Goal: Information Seeking & Learning: Learn about a topic

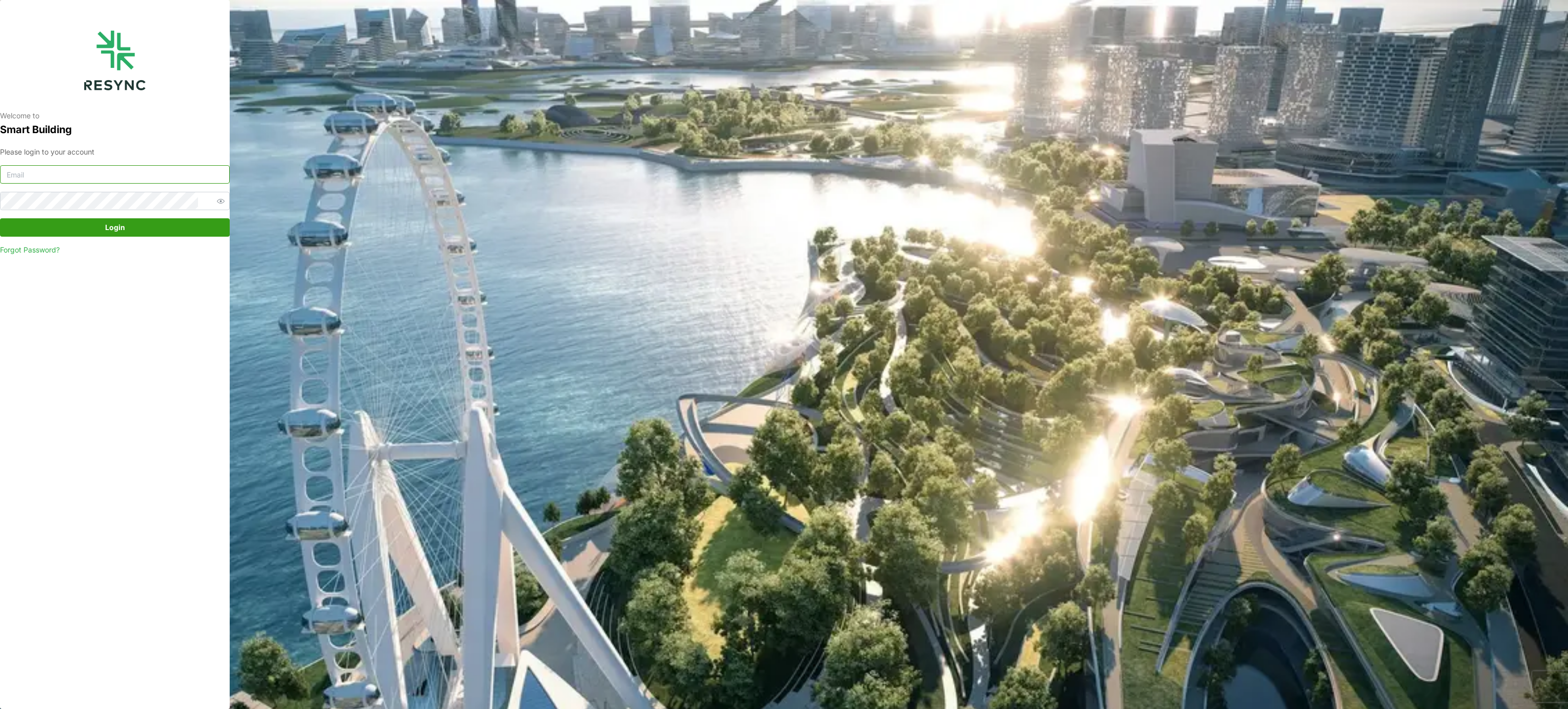
type input "[PERSON_NAME][EMAIL_ADDRESS][PERSON_NAME][DOMAIN_NAME]"
click at [164, 223] on span "Login" at bounding box center [115, 227] width 211 height 18
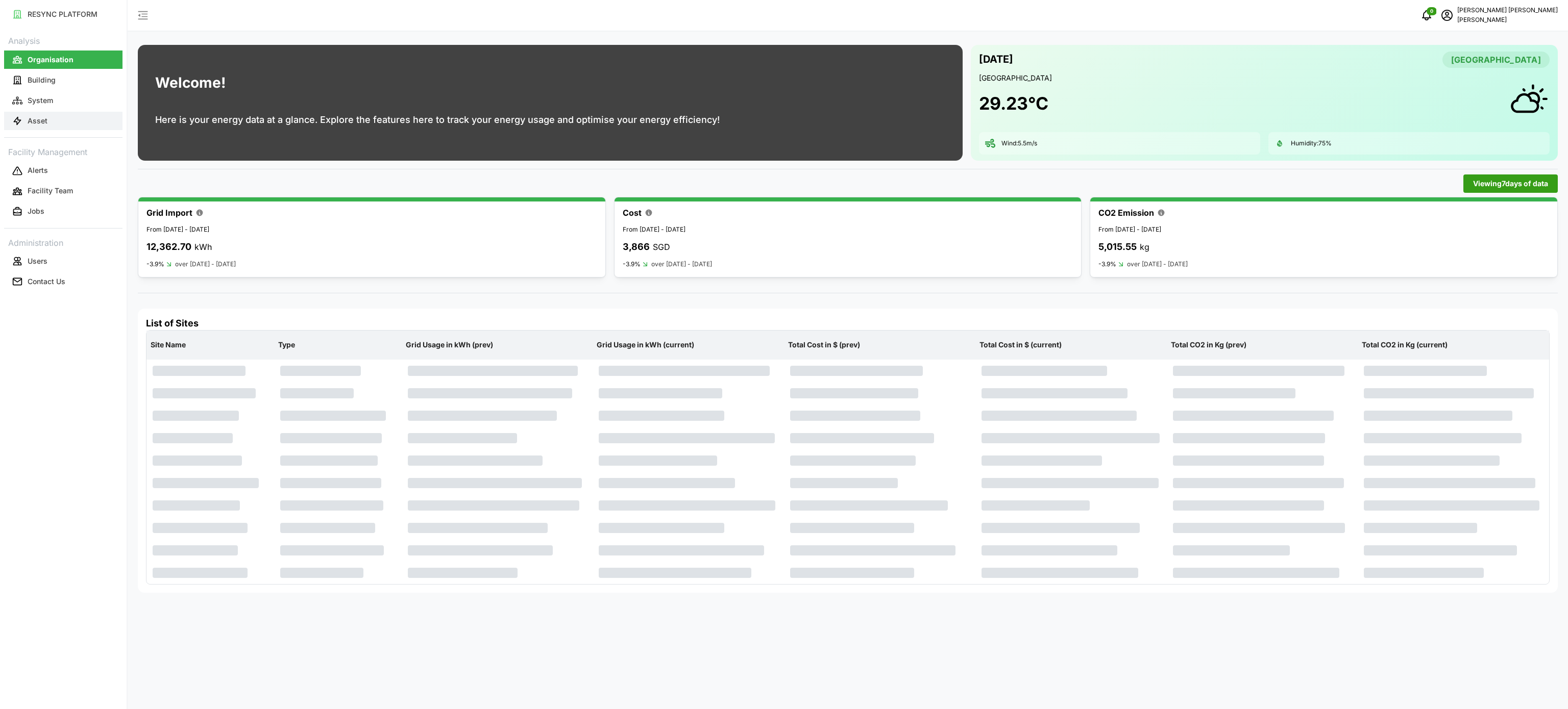
click at [47, 118] on button "Asset" at bounding box center [63, 121] width 119 height 19
click at [49, 118] on button "Asset" at bounding box center [63, 121] width 119 height 19
drag, startPoint x: 49, startPoint y: 118, endPoint x: 148, endPoint y: 119, distance: 99.0
click at [49, 118] on button "Asset" at bounding box center [63, 121] width 119 height 19
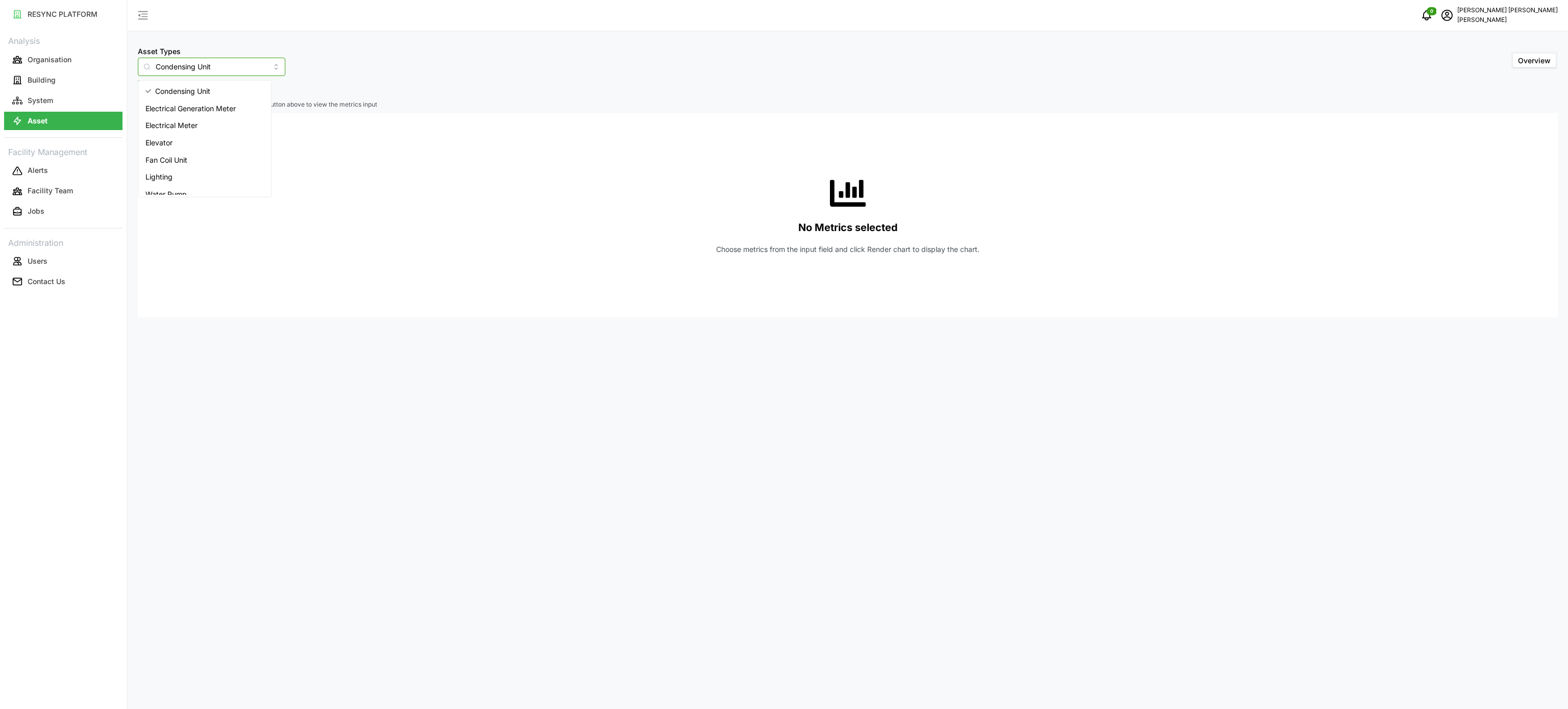
click at [263, 63] on input "Condensing Unit" at bounding box center [211, 66] width 148 height 19
click at [223, 123] on div "Electrical Meter" at bounding box center [204, 126] width 128 height 18
click at [219, 94] on span "Select Locations/Assets" at bounding box center [190, 90] width 84 height 18
type input "Electrical Meter"
click at [151, 133] on icon at bounding box center [151, 136] width 8 height 8
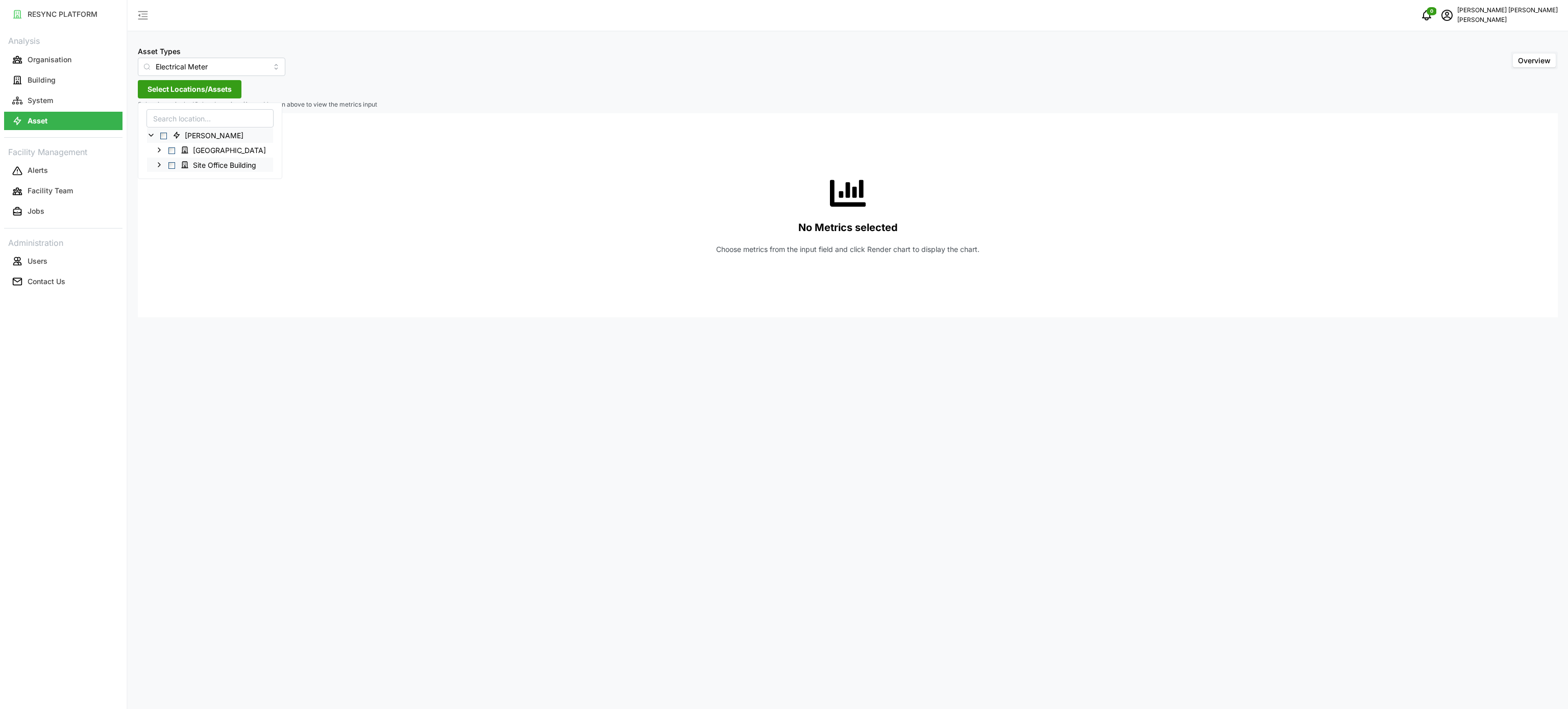
click at [159, 167] on icon at bounding box center [159, 165] width 8 height 8
click at [169, 180] on polyline at bounding box center [167, 179] width 2 height 4
click at [176, 195] on icon at bounding box center [176, 194] width 8 height 8
click at [183, 240] on icon at bounding box center [184, 238] width 8 height 8
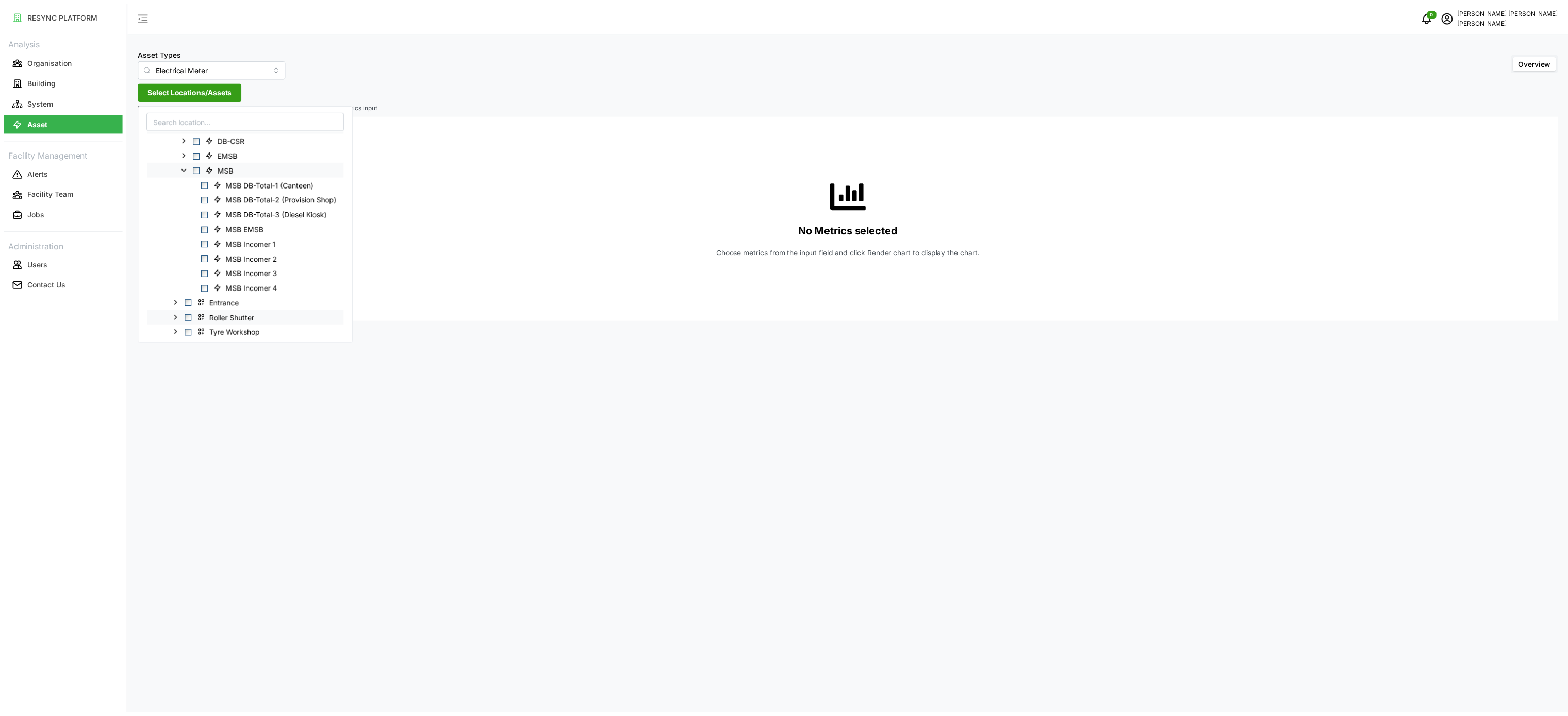
scroll to position [103, 0]
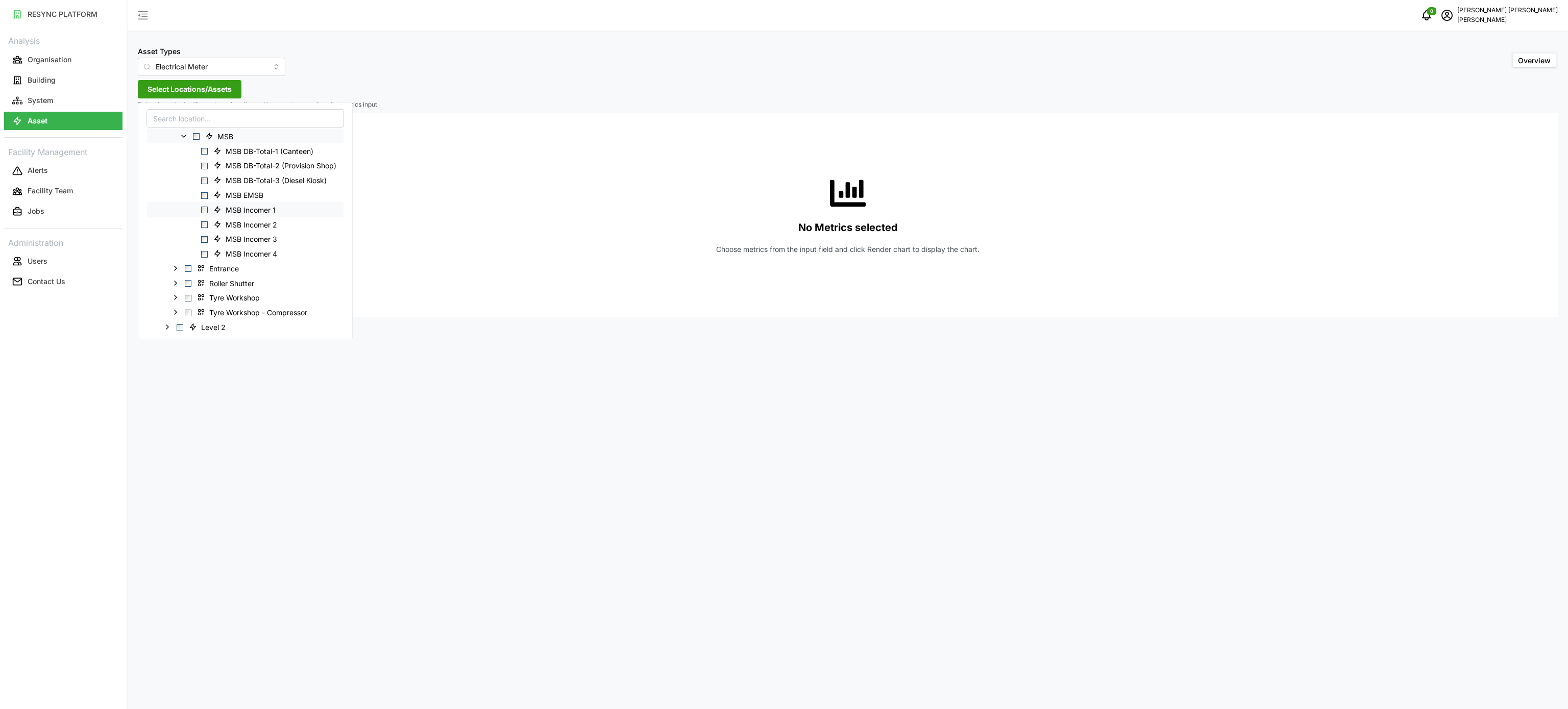
click at [206, 209] on span "Select MSB Incomer 1" at bounding box center [204, 210] width 6 height 6
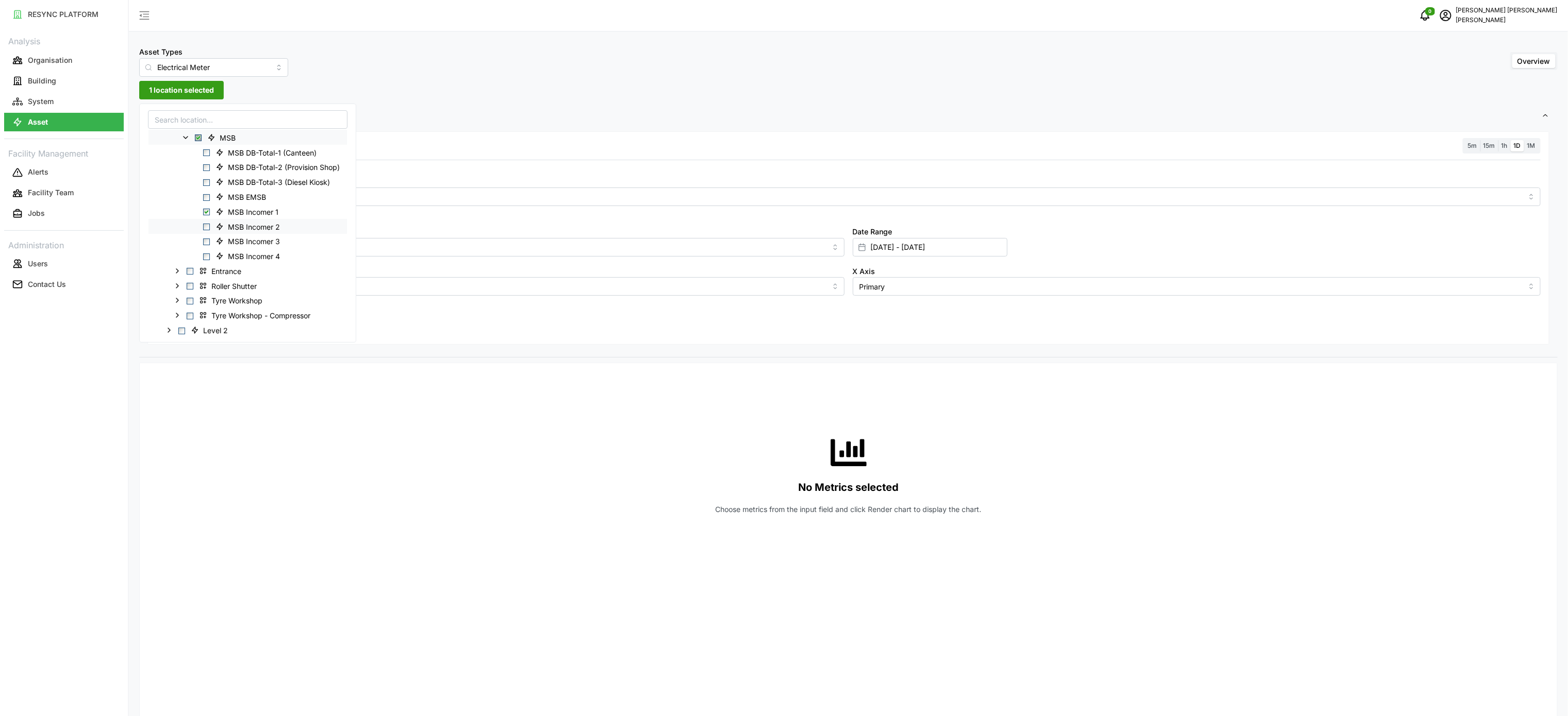
click at [209, 227] on span "Select MSB Incomer 2" at bounding box center [206, 227] width 7 height 7
click at [205, 240] on span "Select MSB Incomer 3" at bounding box center [206, 242] width 7 height 7
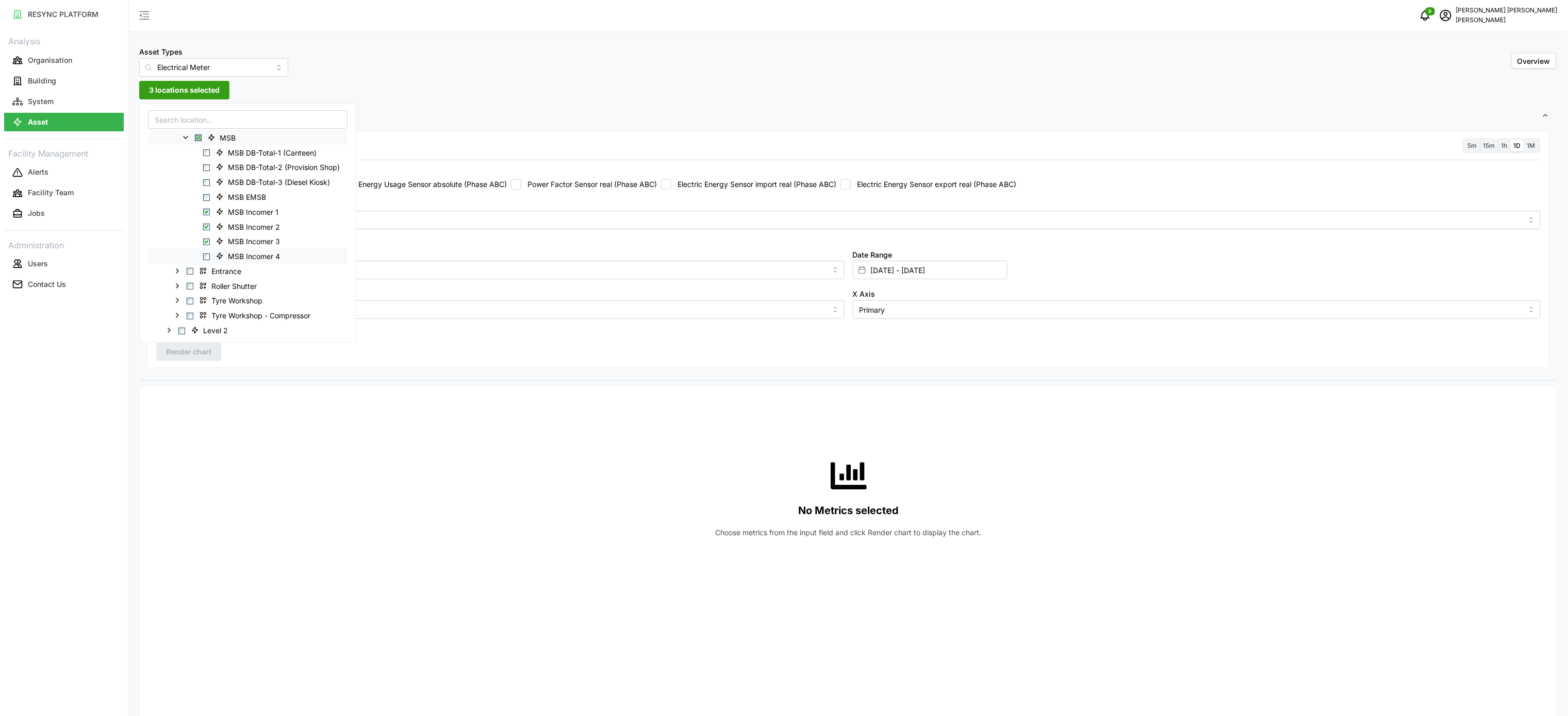
click at [205, 257] on span "Select MSB Incomer 4" at bounding box center [206, 257] width 7 height 7
drag, startPoint x: 401, startPoint y: 441, endPoint x: 675, endPoint y: 337, distance: 293.1
click at [403, 441] on div "No Metrics selected Choose metrics from the input field and click Render chart …" at bounding box center [848, 498] width 1385 height 206
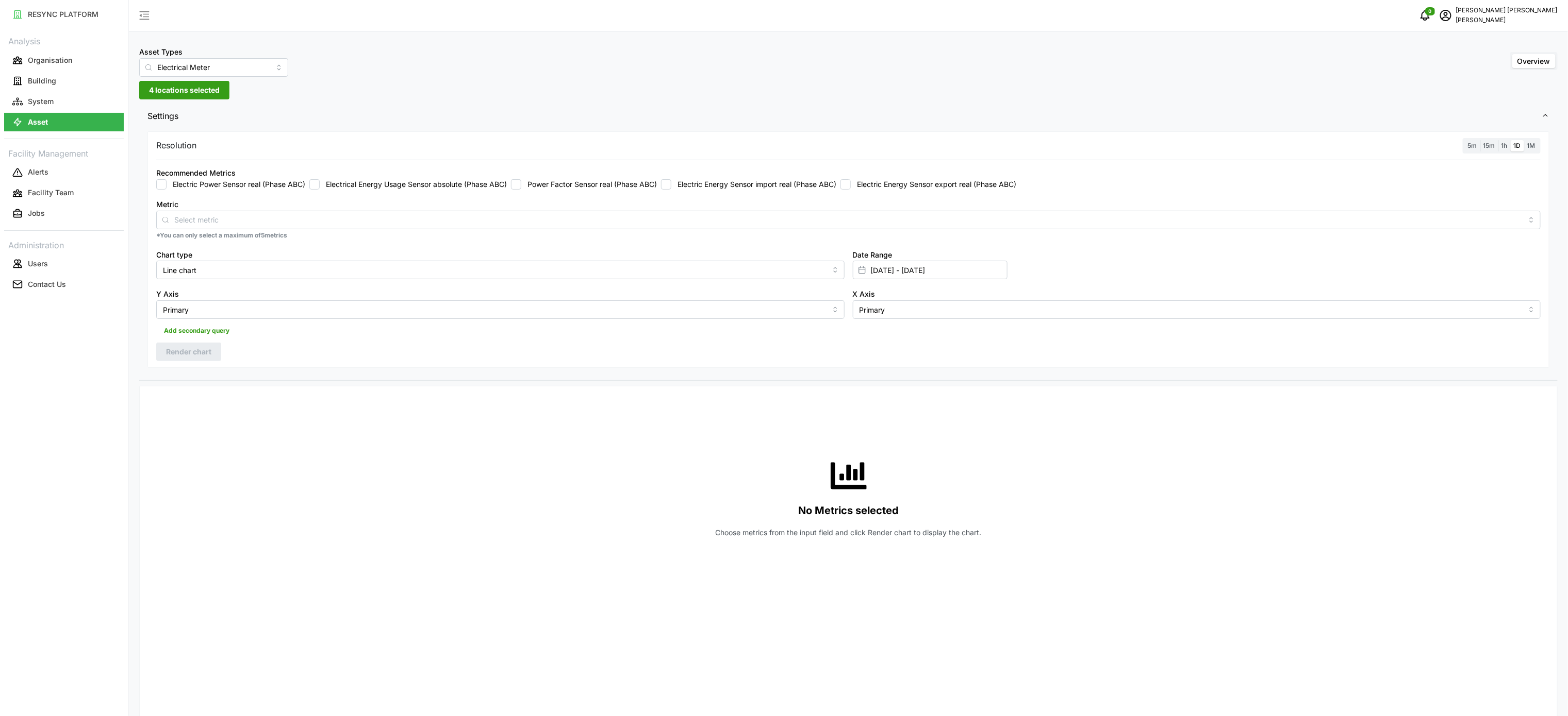
click at [720, 189] on label "Electric Energy Sensor import real (Phase ABC)" at bounding box center [754, 184] width 165 height 11
click at [672, 189] on input "Electric Energy Sensor import real (Phase ABC)" at bounding box center [666, 184] width 11 height 11
drag, startPoint x: 182, startPoint y: 347, endPoint x: 193, endPoint y: 349, distance: 11.2
click at [193, 349] on span "Render chart" at bounding box center [189, 352] width 46 height 18
click at [1506, 147] on span "1h" at bounding box center [1504, 145] width 7 height 7
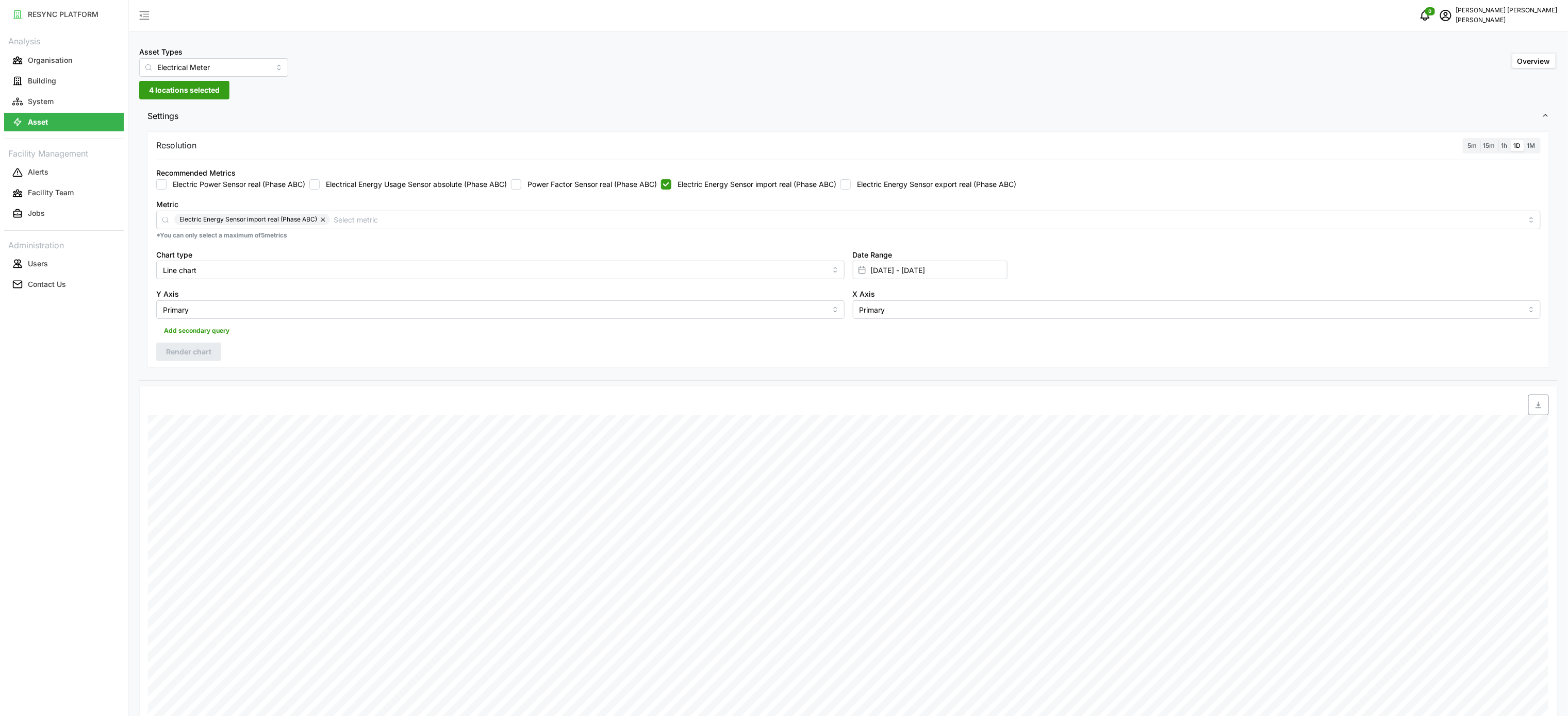
click at [1499, 140] on input "1h" at bounding box center [1499, 140] width 0 height 0
drag, startPoint x: 214, startPoint y: 359, endPoint x: 334, endPoint y: 373, distance: 120.8
click at [214, 359] on button "Render chart" at bounding box center [189, 352] width 65 height 19
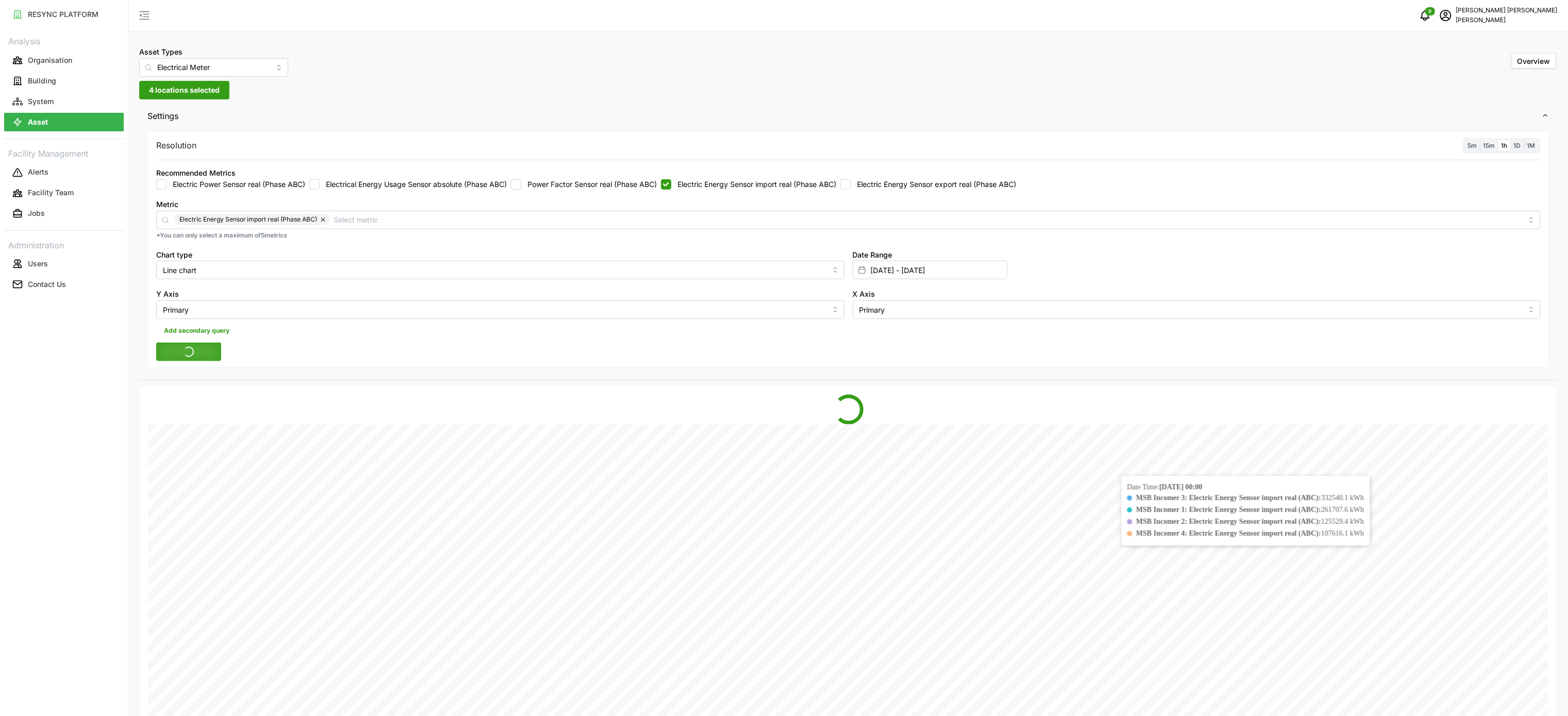
click at [1254, 384] on div "Settings Resolution 5m 15m 1h 1D 1M Recommended Metrics Electric Power Sensor r…" at bounding box center [848, 575] width 1419 height 943
click at [1337, 406] on div at bounding box center [848, 410] width 1401 height 30
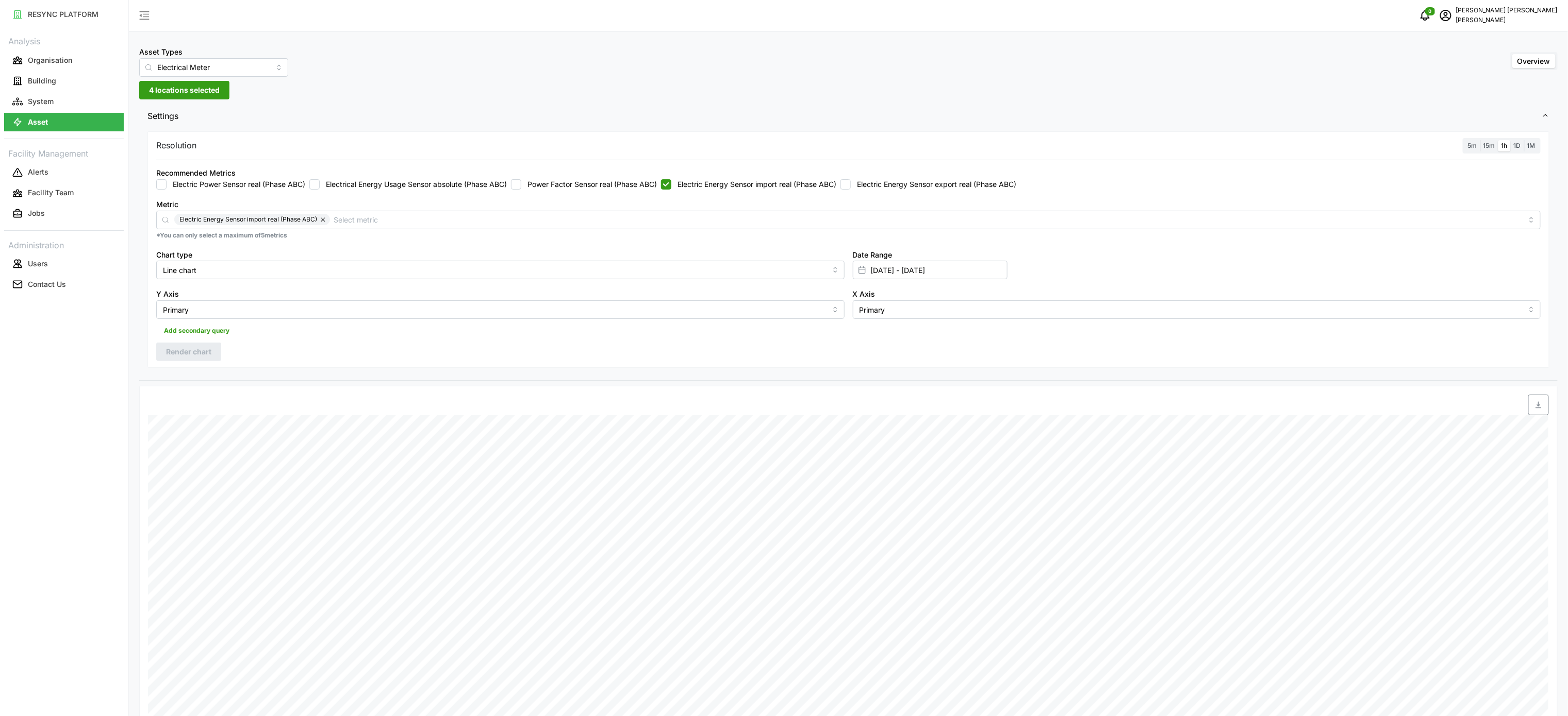
click at [1535, 409] on icon "button" at bounding box center [1539, 405] width 8 height 8
click at [778, 189] on label "Electric Energy Sensor import real (Phase ABC)" at bounding box center [754, 184] width 165 height 11
click at [672, 189] on input "Electric Energy Sensor import real (Phase ABC)" at bounding box center [666, 184] width 11 height 11
checkbox input "false"
click at [890, 183] on label "Electric Energy Sensor export real (Phase ABC)" at bounding box center [933, 184] width 165 height 11
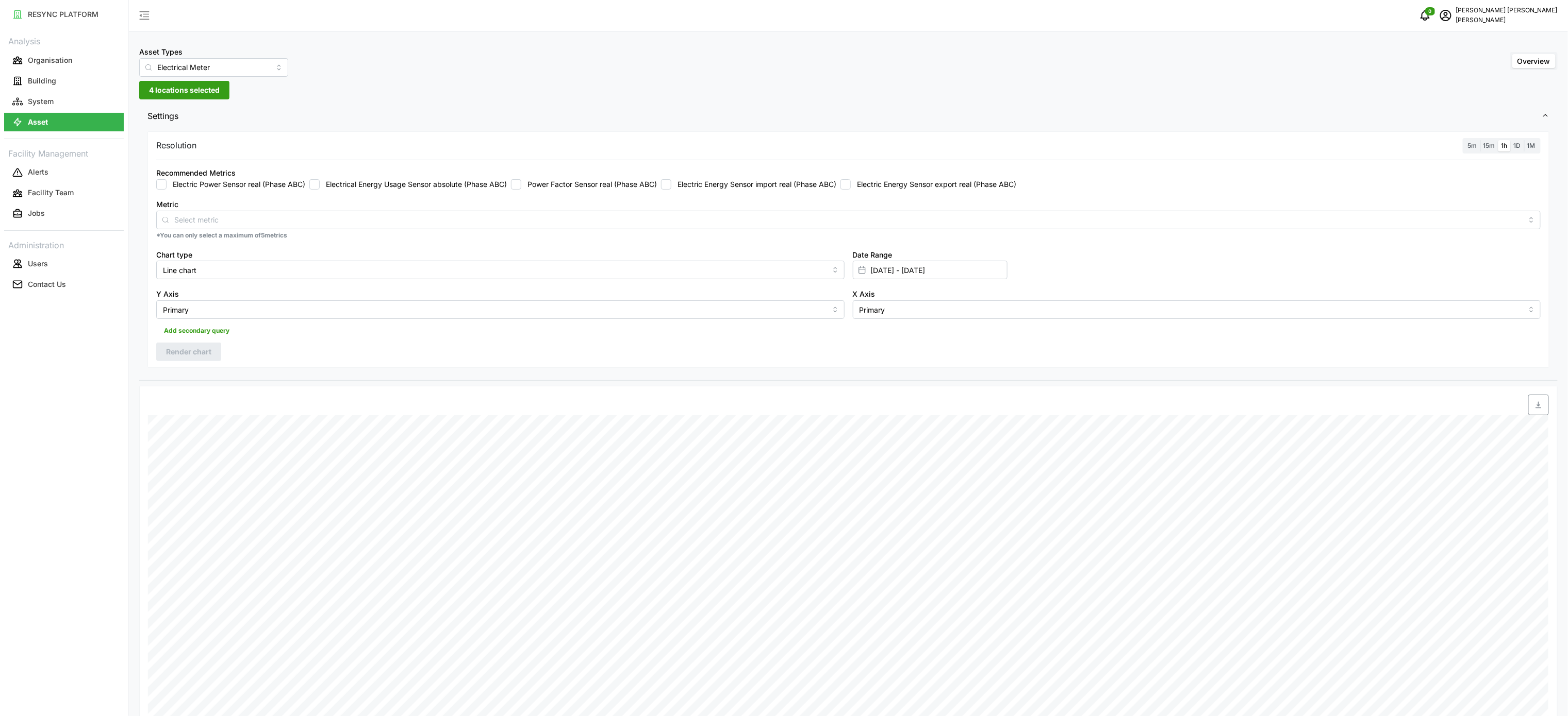
click at [851, 183] on input "Electric Energy Sensor export real (Phase ABC)" at bounding box center [845, 184] width 11 height 11
click at [182, 354] on span "Render chart" at bounding box center [189, 352] width 46 height 18
click at [1543, 405] on span "button" at bounding box center [1539, 405] width 20 height 20
drag, startPoint x: 786, startPoint y: 165, endPoint x: 790, endPoint y: 177, distance: 12.6
click at [786, 165] on div "Recommended Metrics Electric Power Sensor real (Phase ABC) Electrical Energy Us…" at bounding box center [848, 178] width 1393 height 32
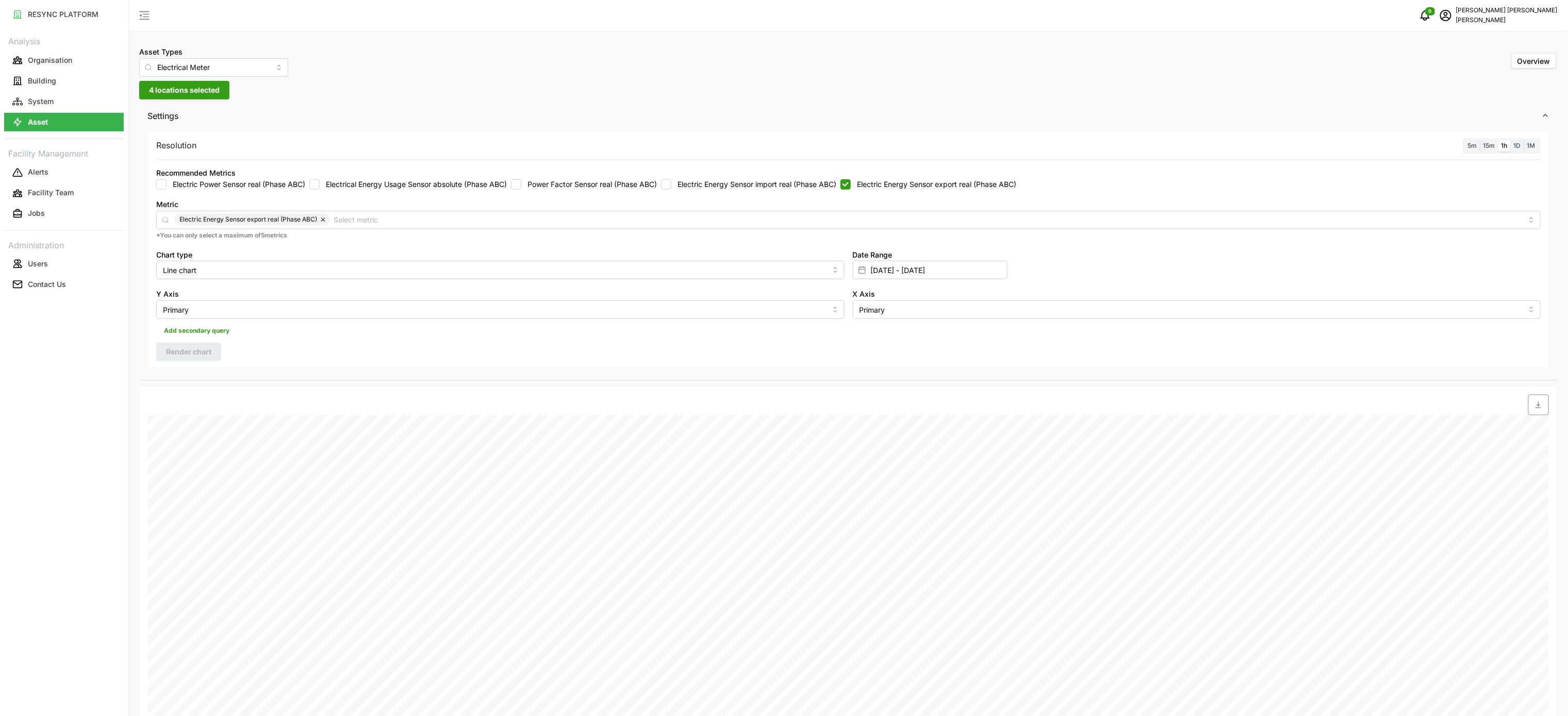
click at [790, 177] on div "Recommended Metrics Electric Power Sensor real (Phase ABC) Electrical Energy Us…" at bounding box center [848, 178] width 1385 height 23
click at [878, 185] on label "Electric Energy Sensor export real (Phase ABC)" at bounding box center [933, 184] width 165 height 11
click at [851, 185] on input "Electric Energy Sensor export real (Phase ABC)" at bounding box center [845, 184] width 11 height 11
checkbox input "false"
click at [802, 190] on label "Electric Energy Sensor import real (Phase ABC)" at bounding box center [754, 184] width 165 height 11
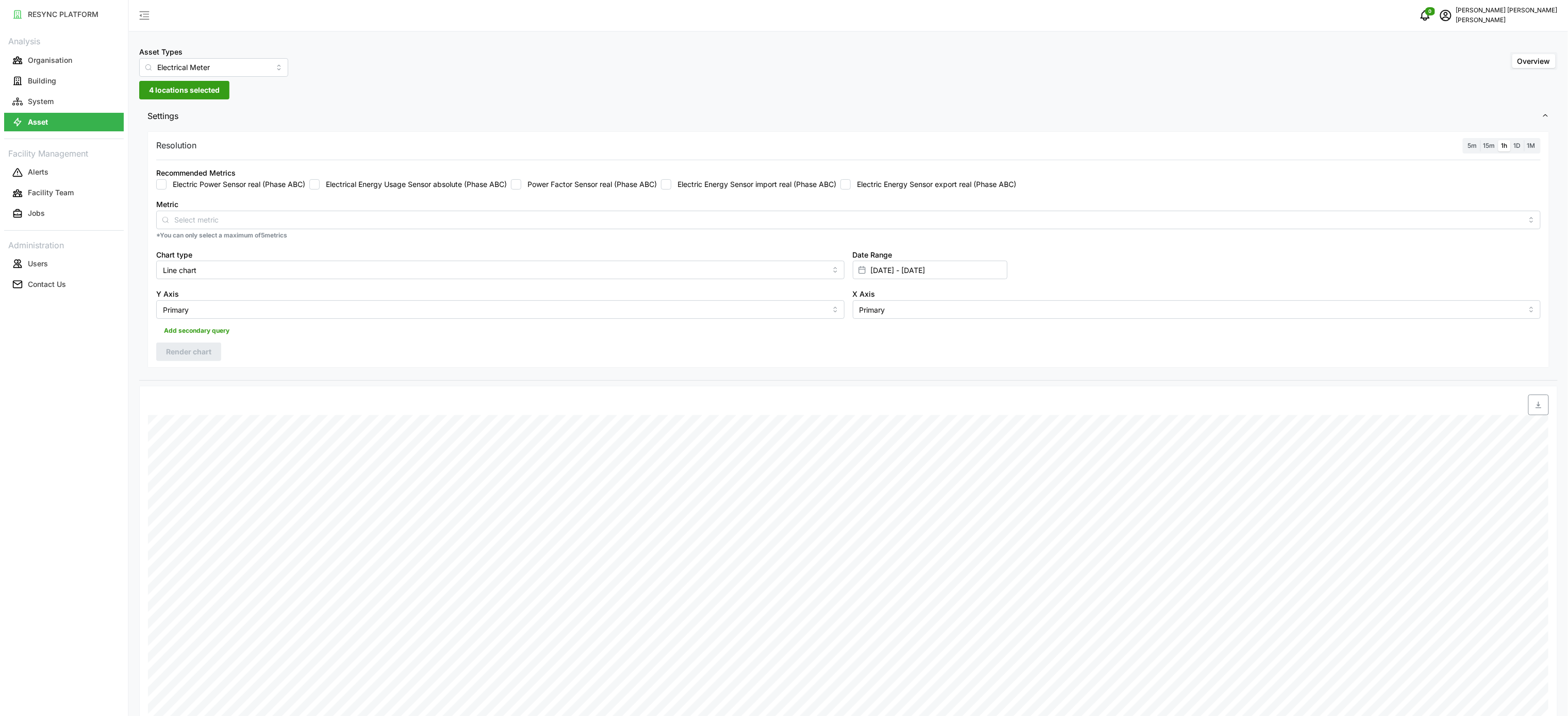
click at [672, 190] on input "Electric Energy Sensor import real (Phase ABC)" at bounding box center [666, 184] width 11 height 11
checkbox input "true"
click at [889, 277] on input "[DATE] - [DATE]" at bounding box center [930, 270] width 155 height 19
click at [894, 271] on input "[DATE] - [DATE]" at bounding box center [930, 270] width 155 height 19
click at [988, 433] on button "28" at bounding box center [989, 432] width 19 height 19
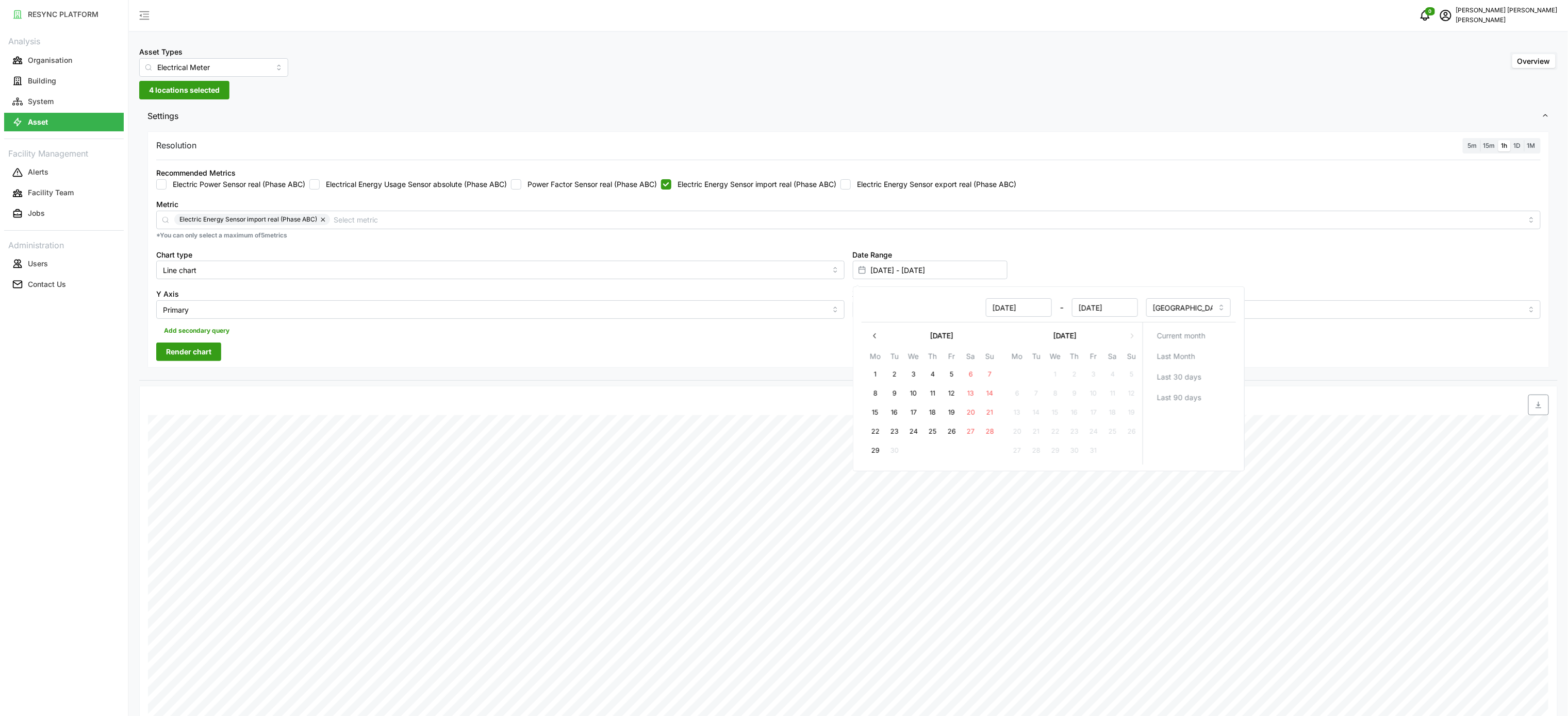
type input "[DATE] - [DATE]"
type input "[DATE]"
click at [988, 433] on button "28" at bounding box center [989, 432] width 19 height 19
type input "[DATE] - [DATE]"
type input "[DATE]"
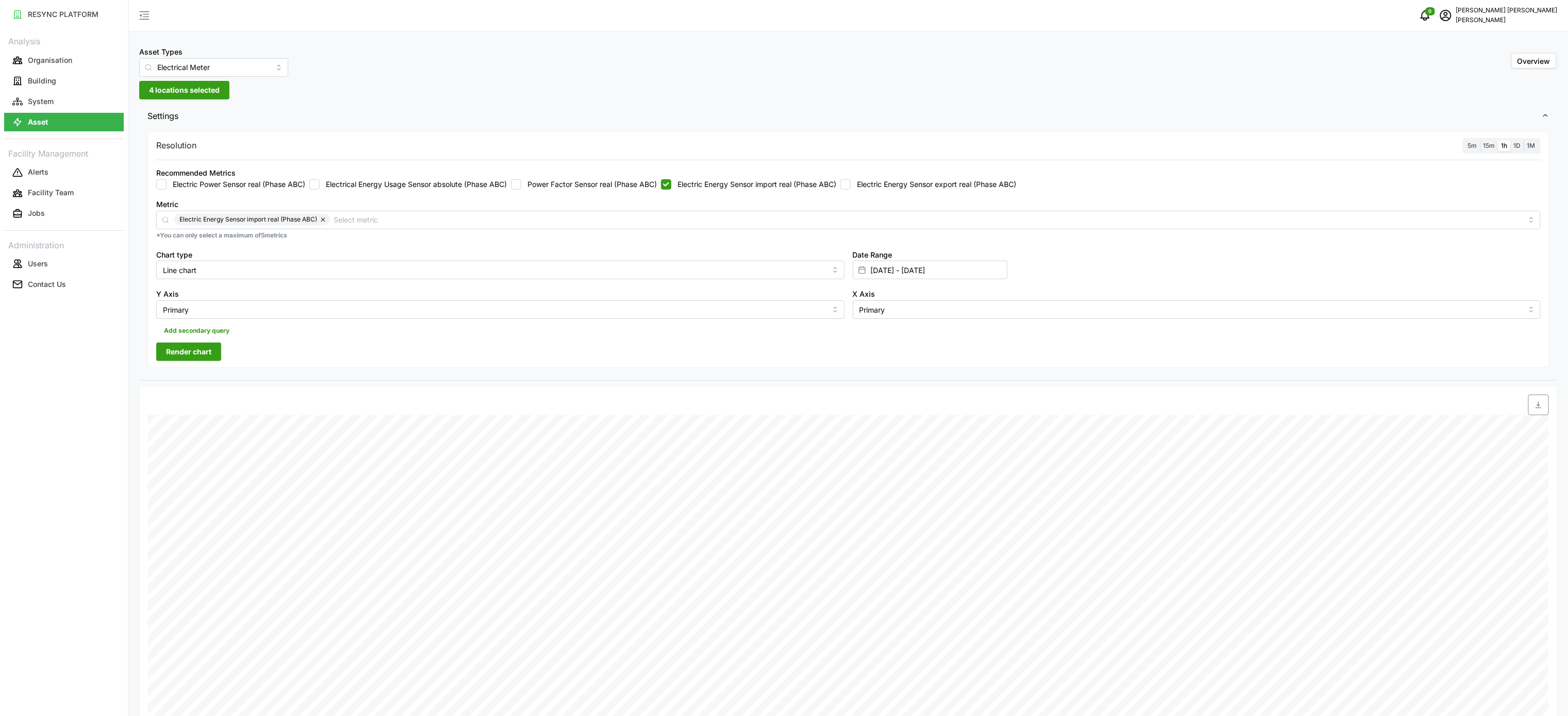
click at [214, 345] on button "Render chart" at bounding box center [189, 352] width 65 height 19
drag, startPoint x: 1540, startPoint y: 412, endPoint x: 1547, endPoint y: 407, distance: 8.6
click at [1542, 411] on span "button" at bounding box center [1539, 405] width 20 height 20
drag, startPoint x: 745, startPoint y: 187, endPoint x: 811, endPoint y: 179, distance: 66.5
click at [752, 187] on label "Electric Energy Sensor import real (Phase ABC)" at bounding box center [754, 184] width 165 height 11
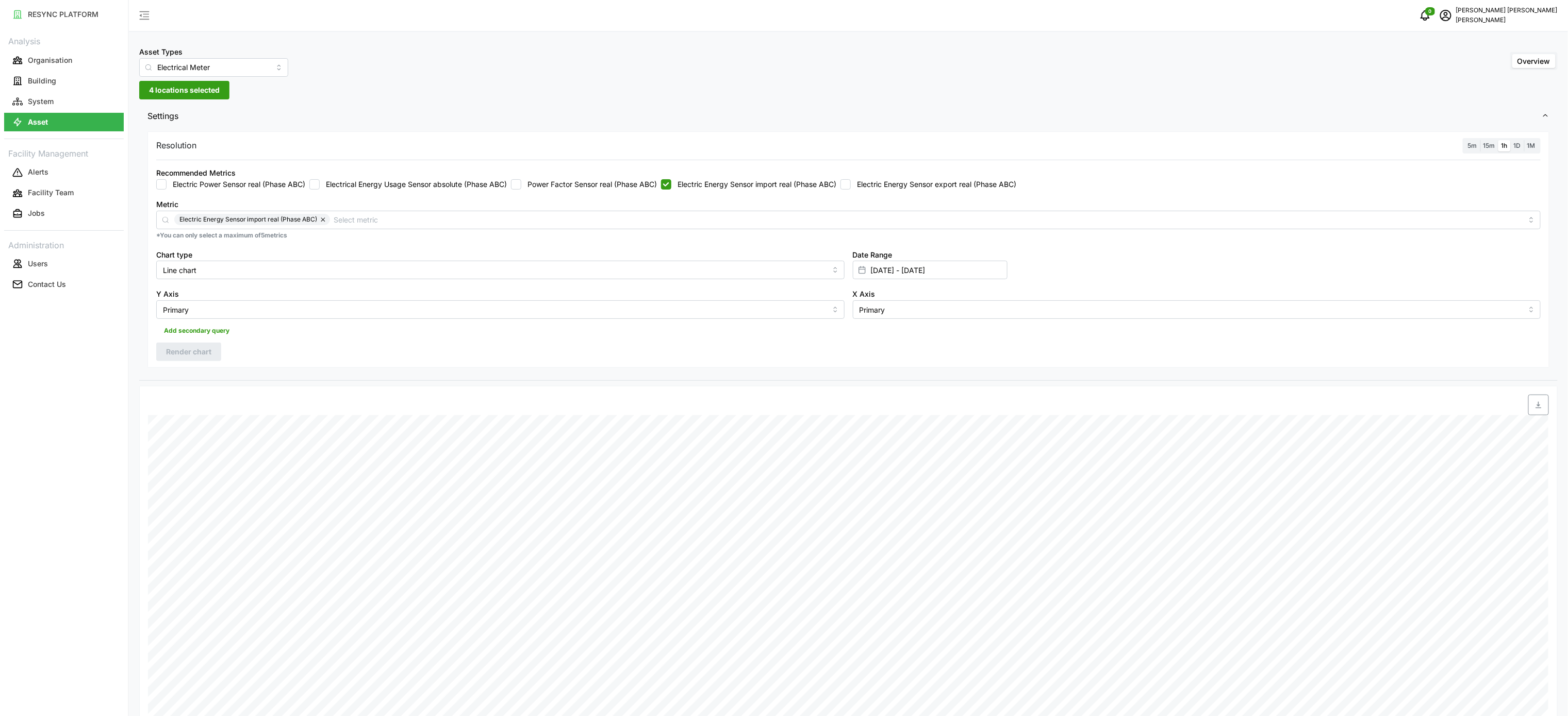
drag, startPoint x: 695, startPoint y: 178, endPoint x: 704, endPoint y: 182, distance: 9.8
click at [695, 178] on div "Recommended Metrics Electric Power Sensor real (Phase ABC) Electrical Energy Us…" at bounding box center [848, 178] width 1385 height 23
drag, startPoint x: 666, startPoint y: 182, endPoint x: 676, endPoint y: 183, distance: 10.0
click at [674, 183] on div "Electric Power Sensor real (Phase ABC) Electrical Energy Usage Sensor absolute …" at bounding box center [848, 184] width 1385 height 11
drag, startPoint x: 674, startPoint y: 185, endPoint x: 681, endPoint y: 185, distance: 7.0
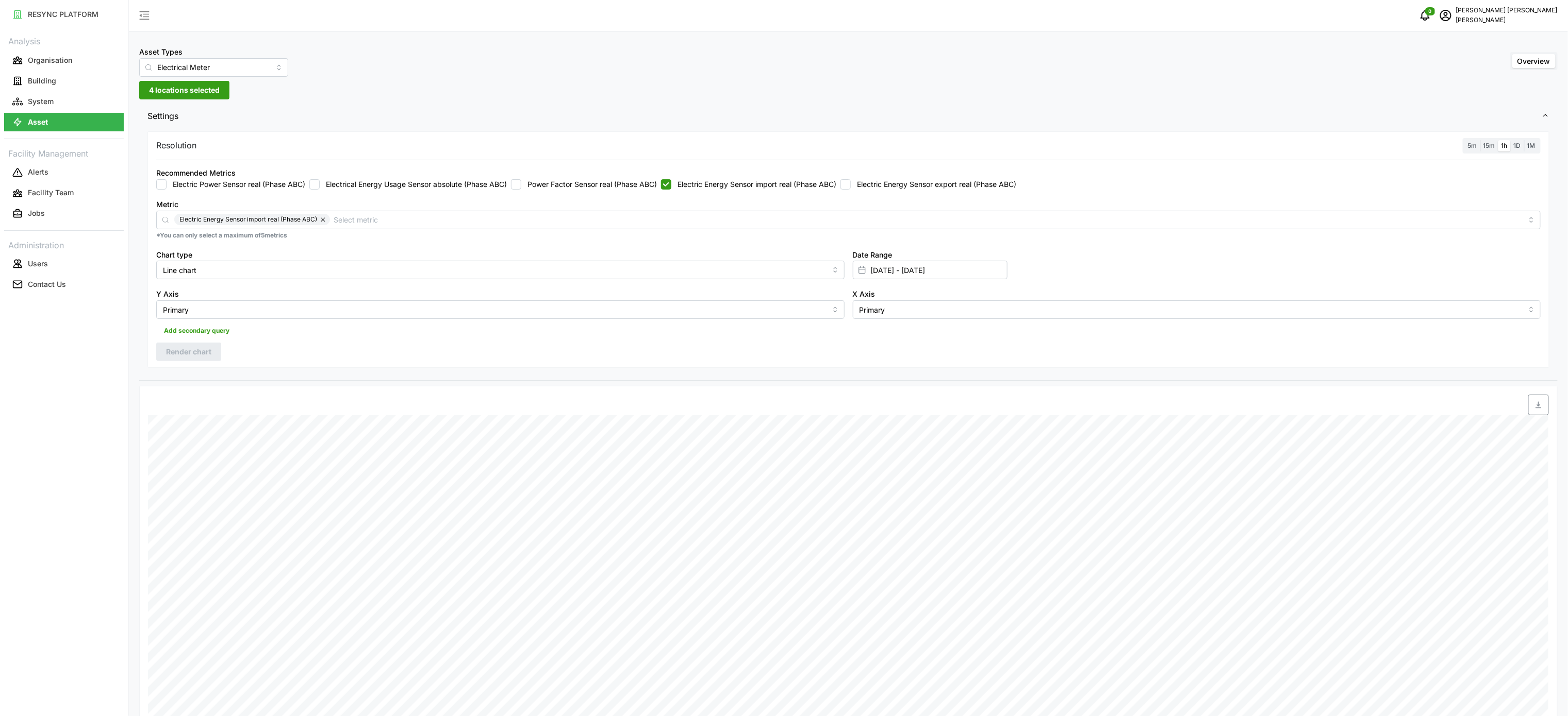
click at [672, 185] on input "Electric Energy Sensor import real (Phase ABC)" at bounding box center [666, 184] width 11 height 11
checkbox input "false"
click at [901, 189] on label "Electric Energy Sensor export real (Phase ABC)" at bounding box center [933, 184] width 165 height 11
click at [851, 189] on input "Electric Energy Sensor export real (Phase ABC)" at bounding box center [845, 184] width 11 height 11
checkbox input "true"
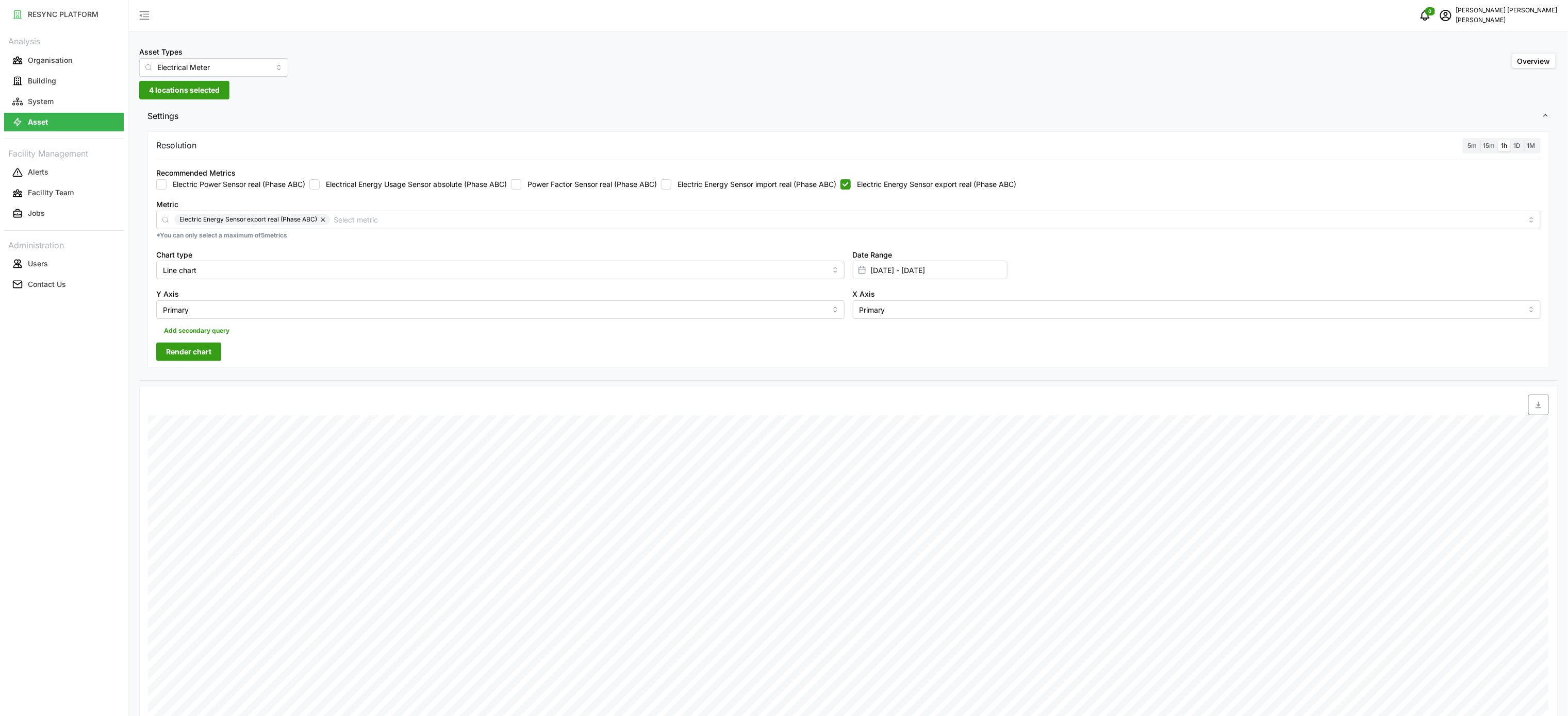
drag, startPoint x: 183, startPoint y: 356, endPoint x: 269, endPoint y: 367, distance: 86.7
click at [192, 360] on span "Render chart" at bounding box center [189, 352] width 46 height 18
click at [1545, 409] on span "button" at bounding box center [1539, 405] width 20 height 20
